Goal: Task Accomplishment & Management: Manage account settings

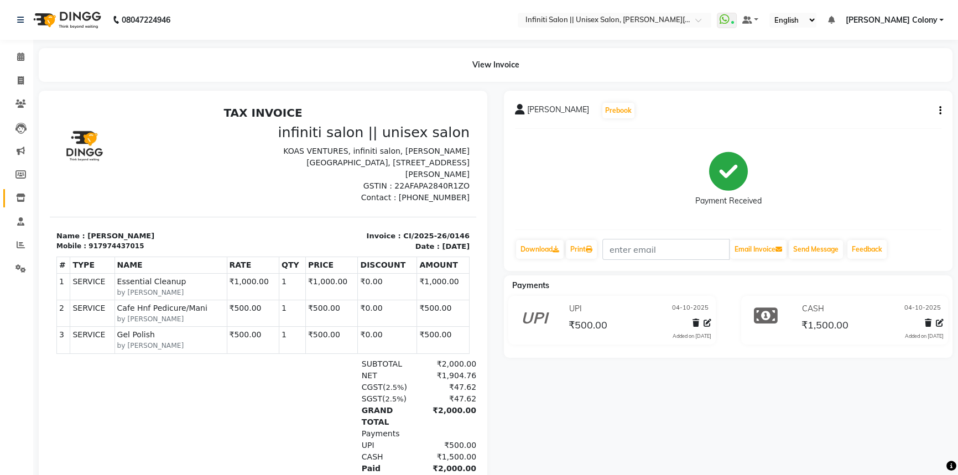
click at [16, 190] on link "Inventory" at bounding box center [16, 198] width 27 height 18
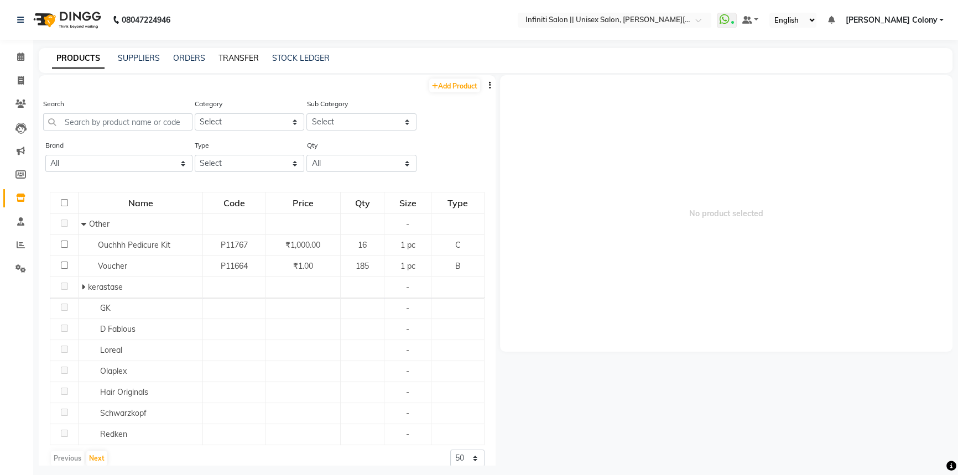
click at [228, 56] on link "TRANSFER" at bounding box center [238, 58] width 40 height 10
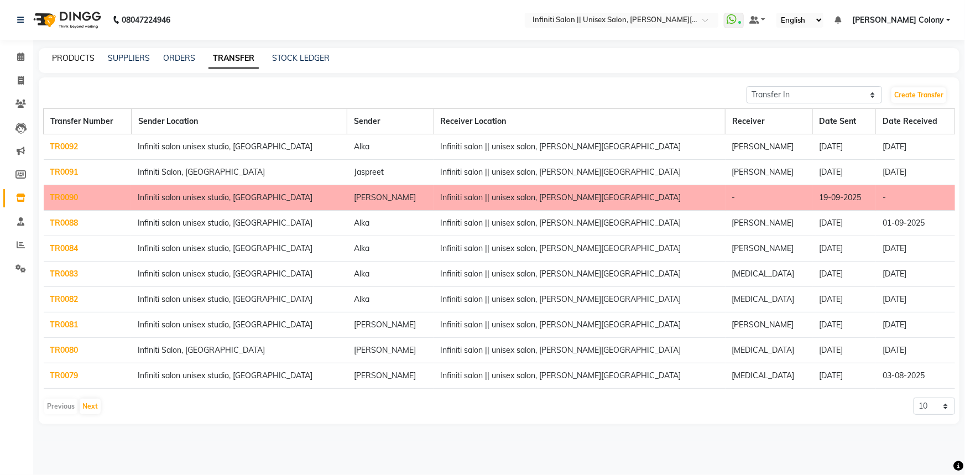
click at [67, 60] on link "PRODUCTS" at bounding box center [73, 58] width 43 height 10
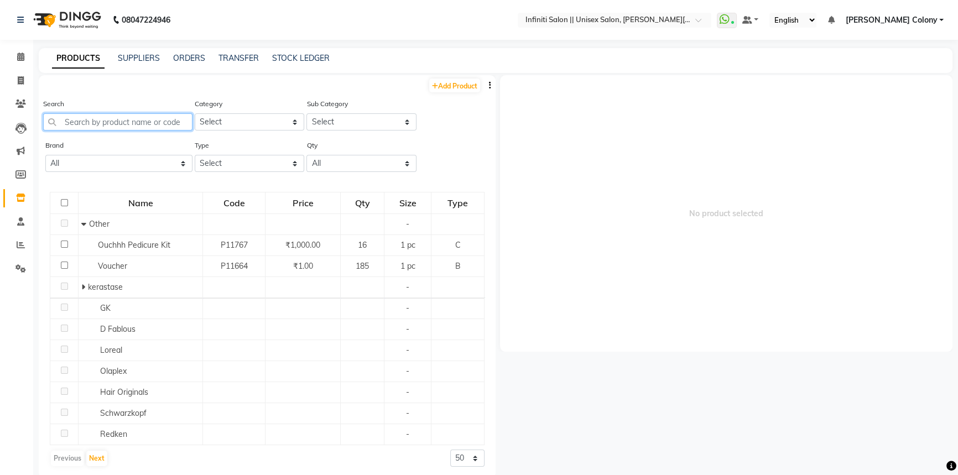
click at [100, 119] on input "text" at bounding box center [117, 121] width 149 height 17
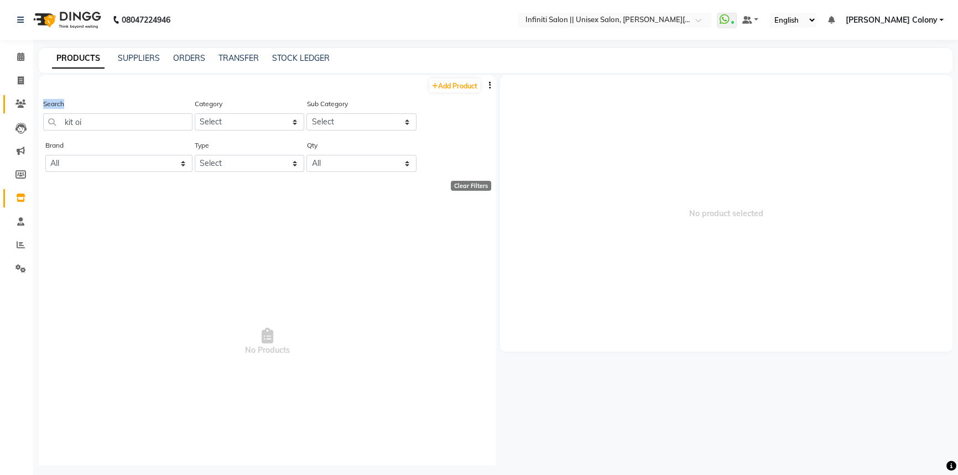
drag, startPoint x: 97, startPoint y: 132, endPoint x: 25, endPoint y: 109, distance: 75.2
click at [27, 110] on app-home "08047224946 Select Location × Infiniti Salon || Unisex Salon, Choubey Colony Wh…" at bounding box center [479, 241] width 958 height 482
drag, startPoint x: 107, startPoint y: 123, endPoint x: 33, endPoint y: 105, distance: 76.2
click at [33, 105] on main "PRODUCTS SUPPLIERS ORDERS TRANSFER STOCK LEDGER Add Product Search kit oi Categ…" at bounding box center [495, 265] width 925 height 434
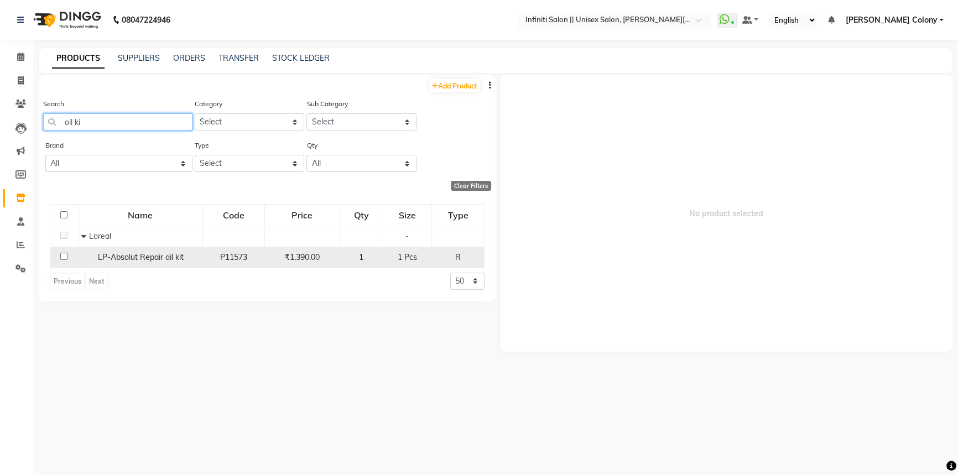
type input "oil ki"
click at [61, 254] on input "checkbox" at bounding box center [63, 256] width 7 height 7
checkbox input "true"
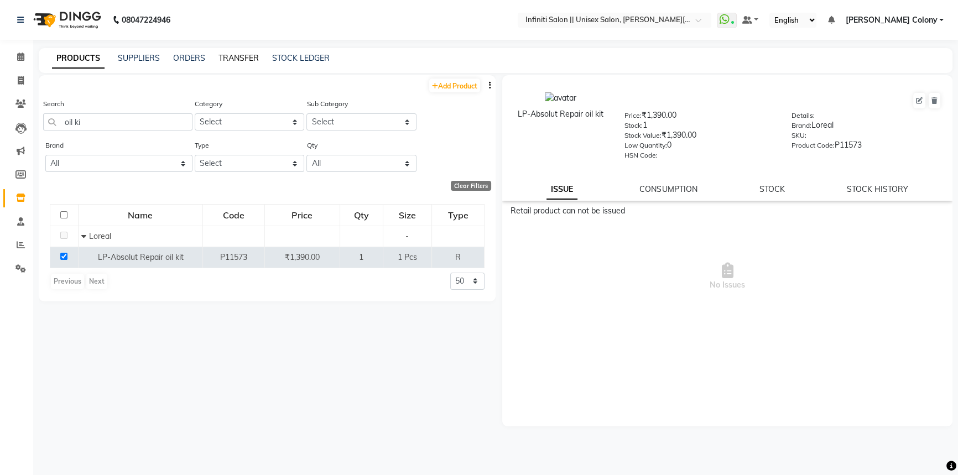
click at [225, 57] on link "TRANSFER" at bounding box center [238, 58] width 40 height 10
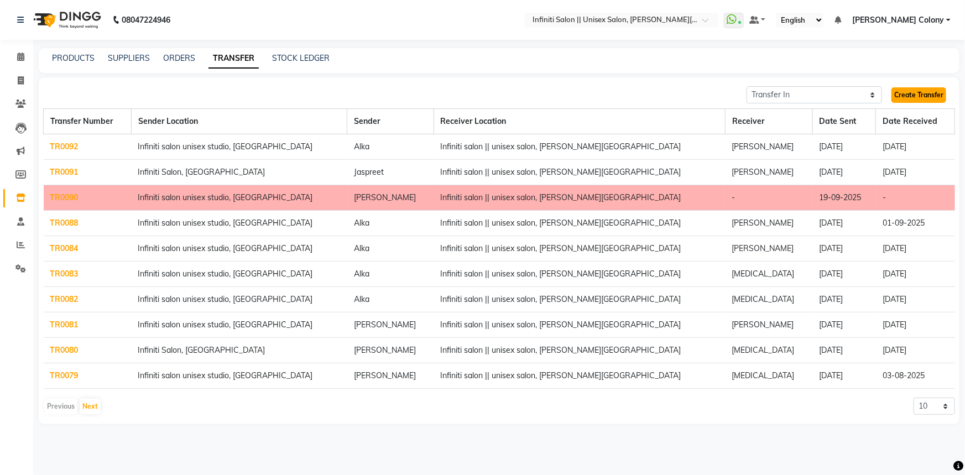
click at [907, 97] on link "Create Transfer" at bounding box center [918, 94] width 55 height 15
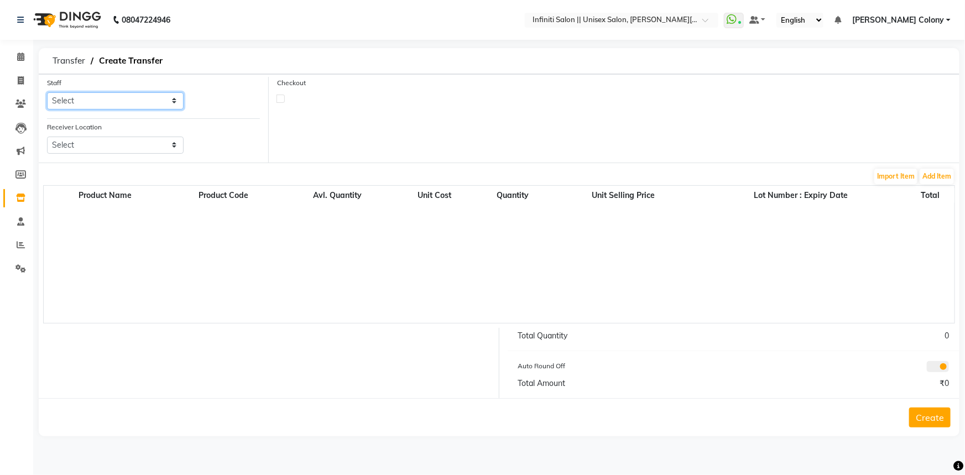
click at [155, 98] on select "Select Abhishek Anjali Mahato Arun CC Ayush Bhoomi Dilshad Ahmad Ishu Jitesh Mo…" at bounding box center [115, 100] width 137 height 17
select select "78882"
click at [47, 92] on select "Select Abhishek Anjali Mahato Arun CC Ayush Bhoomi Dilshad Ahmad Ishu Jitesh Mo…" at bounding box center [115, 100] width 137 height 17
click at [85, 145] on select "Select Infiniti Salon, Shankar Nagar Infiniti Salon Unisex Studio, Devendra Nag…" at bounding box center [115, 145] width 137 height 17
select select "2853"
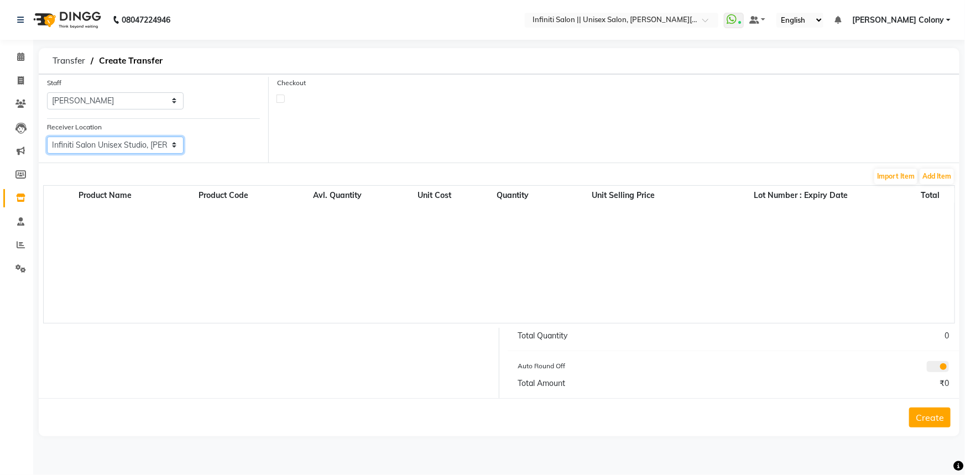
click at [47, 137] on select "Select Infiniti Salon, Shankar Nagar Infiniti Salon Unisex Studio, Devendra Nag…" at bounding box center [115, 145] width 137 height 17
click at [924, 174] on button "Add Item" at bounding box center [937, 176] width 34 height 15
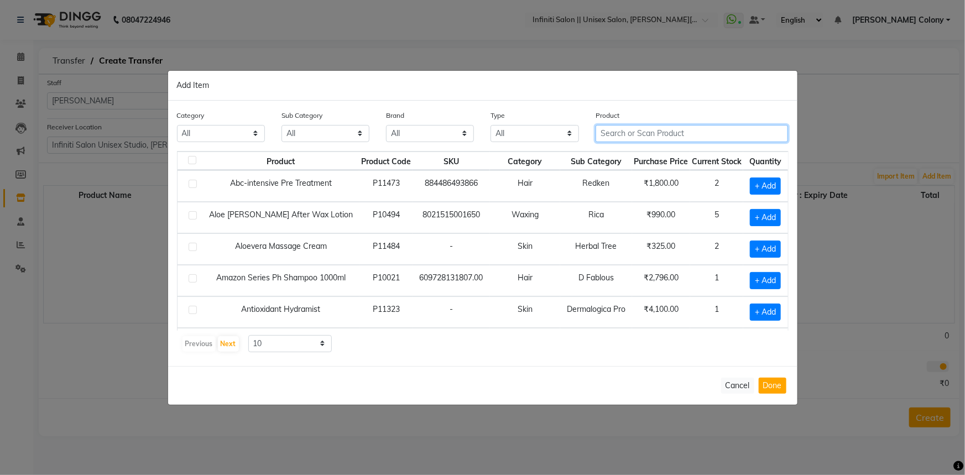
click at [641, 130] on input "text" at bounding box center [692, 133] width 193 height 17
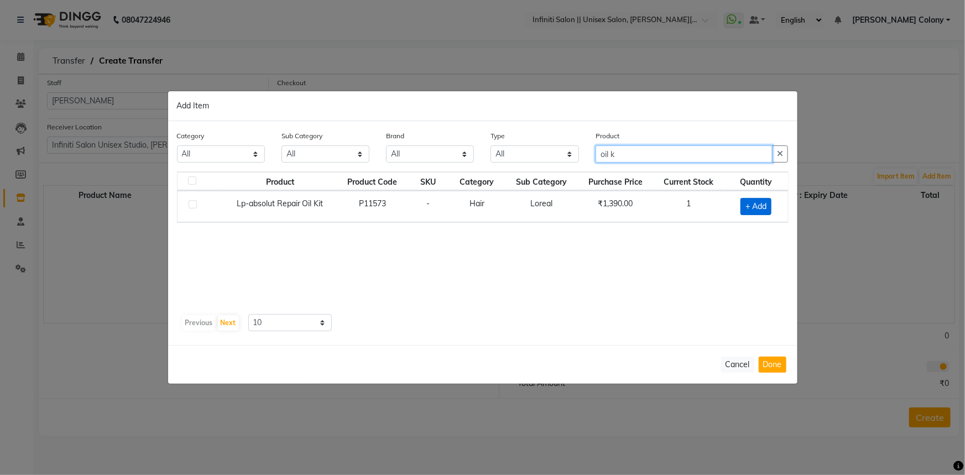
type input "oil k"
click at [756, 206] on span "+ Add" at bounding box center [755, 206] width 31 height 17
checkbox input "true"
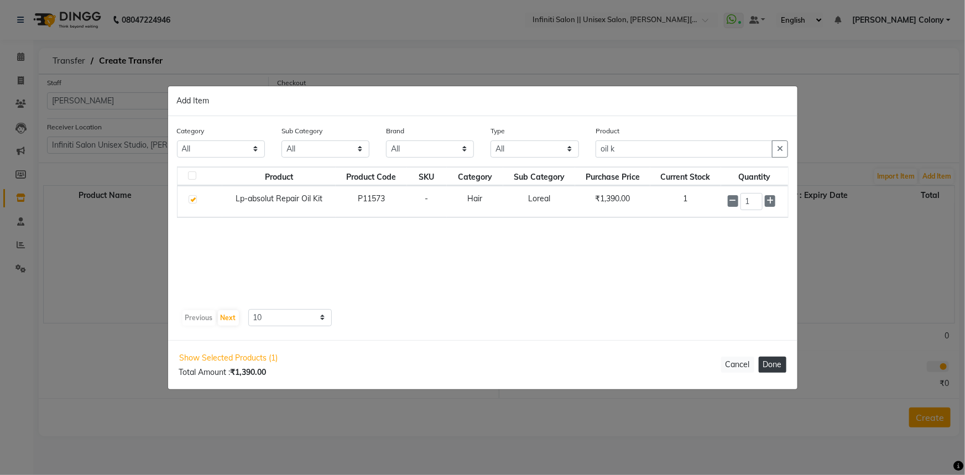
click at [774, 362] on button "Done" at bounding box center [773, 365] width 28 height 16
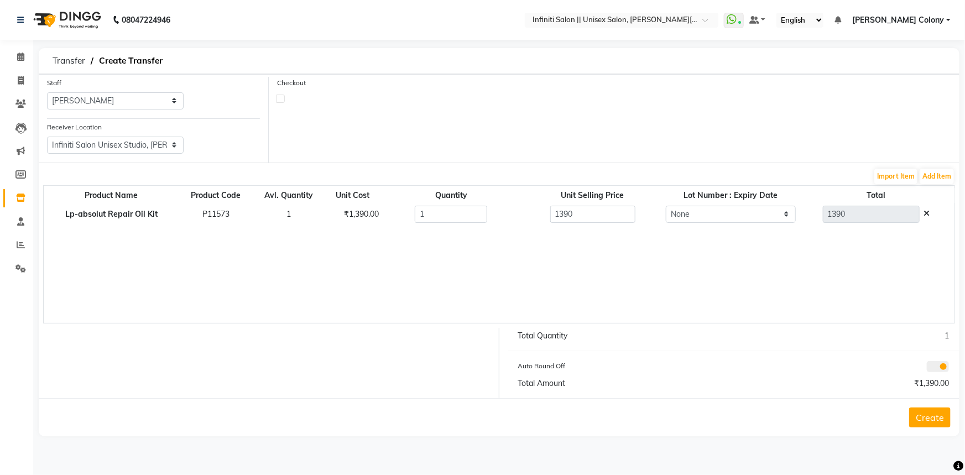
click at [921, 418] on button "Create" at bounding box center [929, 418] width 41 height 20
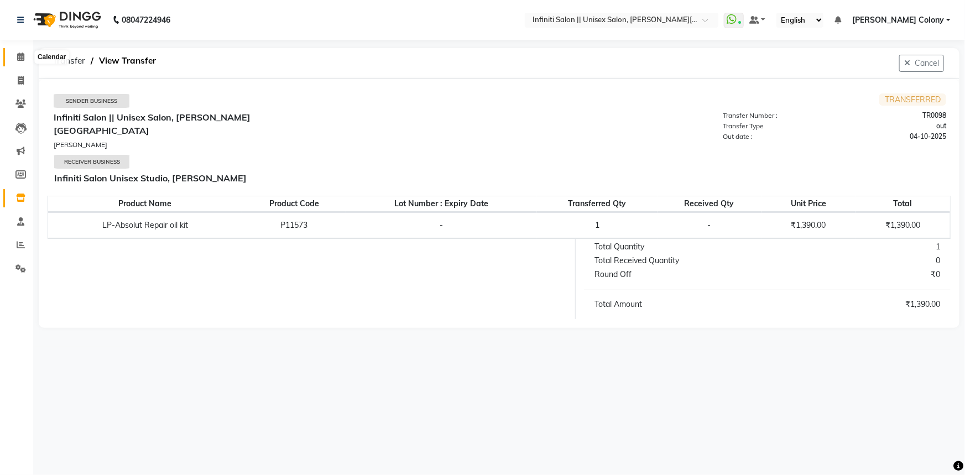
click at [21, 54] on icon at bounding box center [20, 57] width 7 height 8
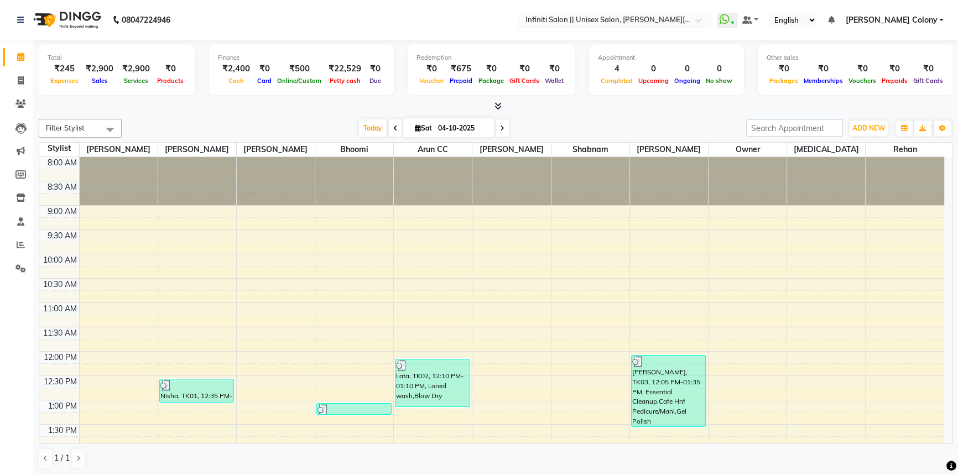
click at [667, 25] on input "text" at bounding box center [603, 20] width 160 height 11
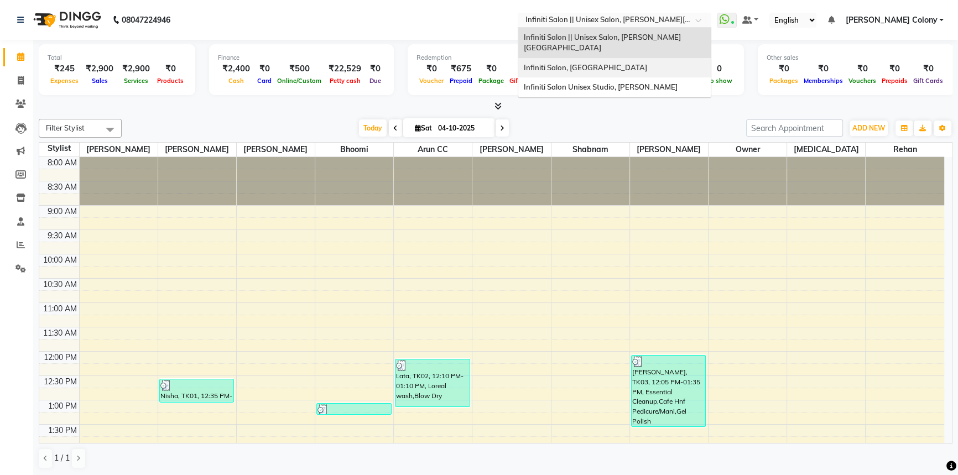
click at [653, 58] on div "Infiniti Salon, Shankar Nagar" at bounding box center [614, 68] width 192 height 20
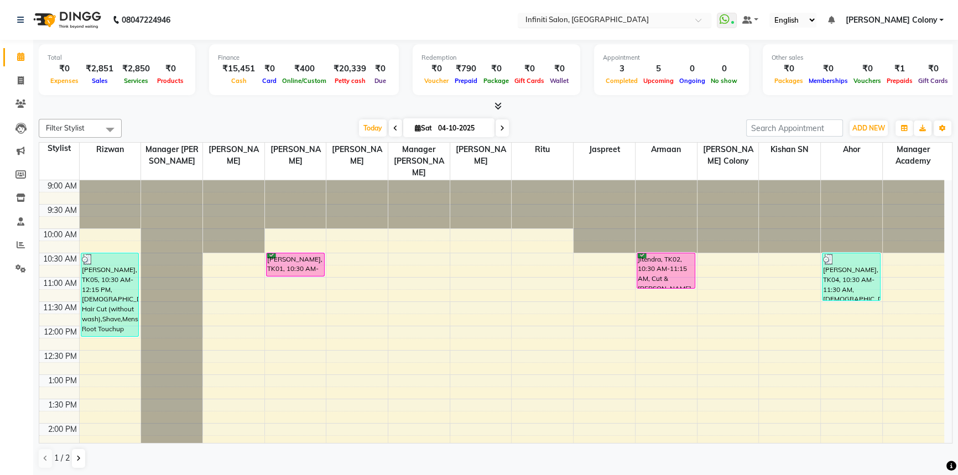
click at [627, 20] on input "text" at bounding box center [603, 20] width 160 height 11
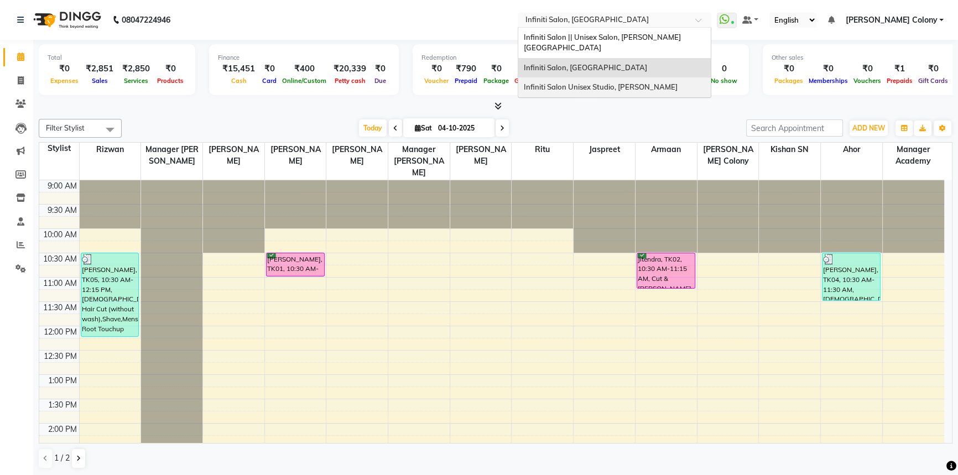
click at [636, 77] on div "Infiniti Salon Unisex Studio, Devendra Nagar" at bounding box center [614, 87] width 192 height 20
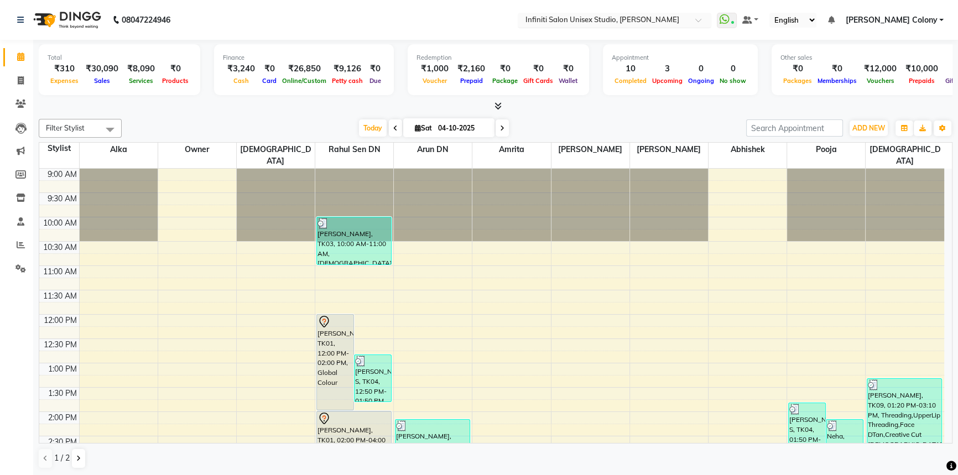
click at [634, 22] on input "text" at bounding box center [603, 20] width 160 height 11
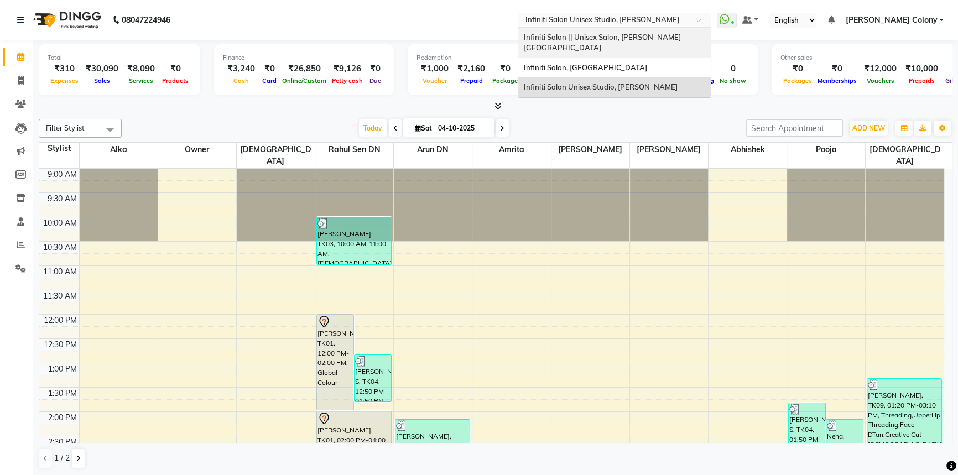
click at [643, 39] on span "Infiniti Salon || Unisex Salon, [PERSON_NAME][GEOGRAPHIC_DATA]" at bounding box center [602, 43] width 157 height 20
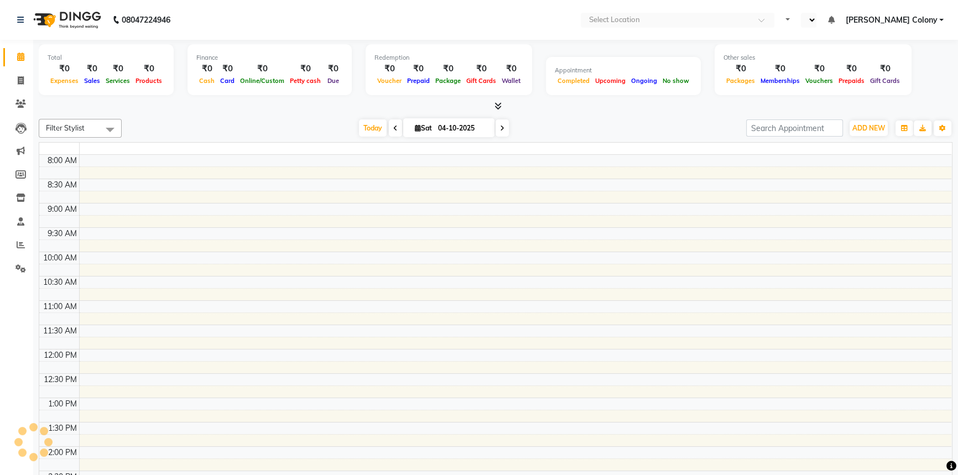
select select "en"
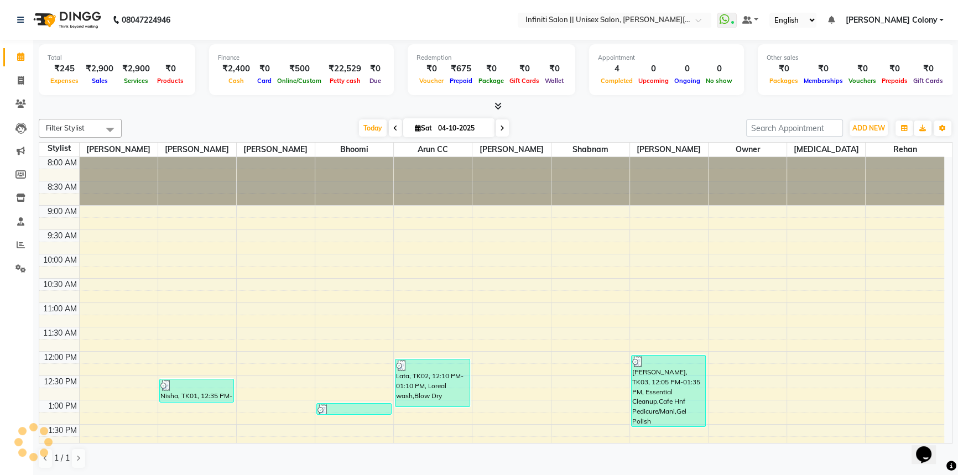
scroll to position [340, 0]
